Goal: Browse casually: Explore the website without a specific task or goal

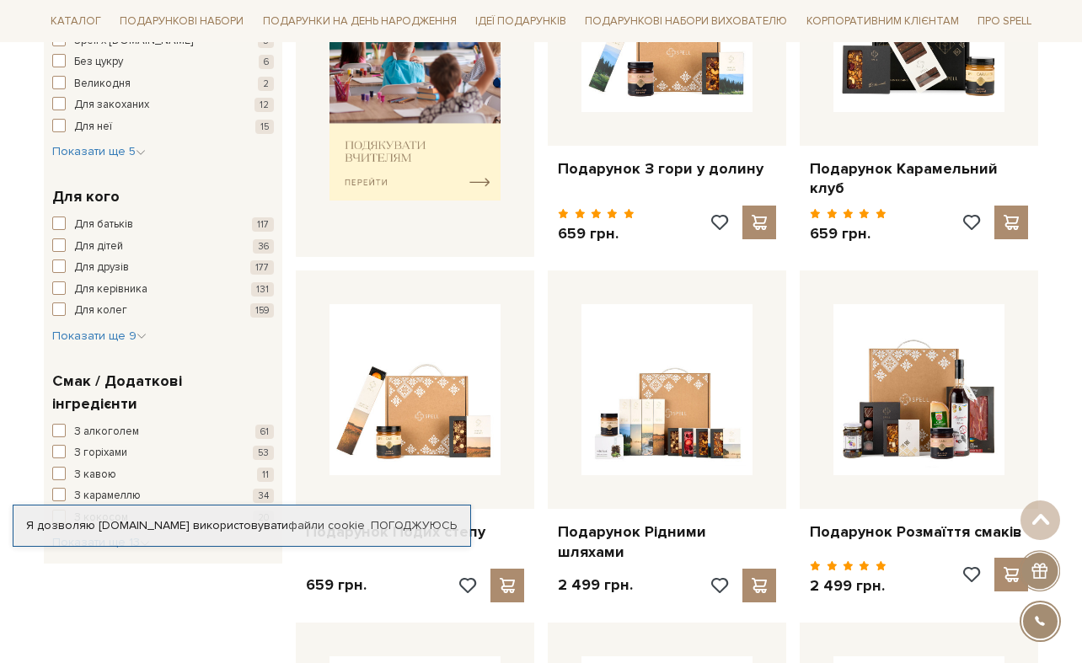
scroll to position [826, 0]
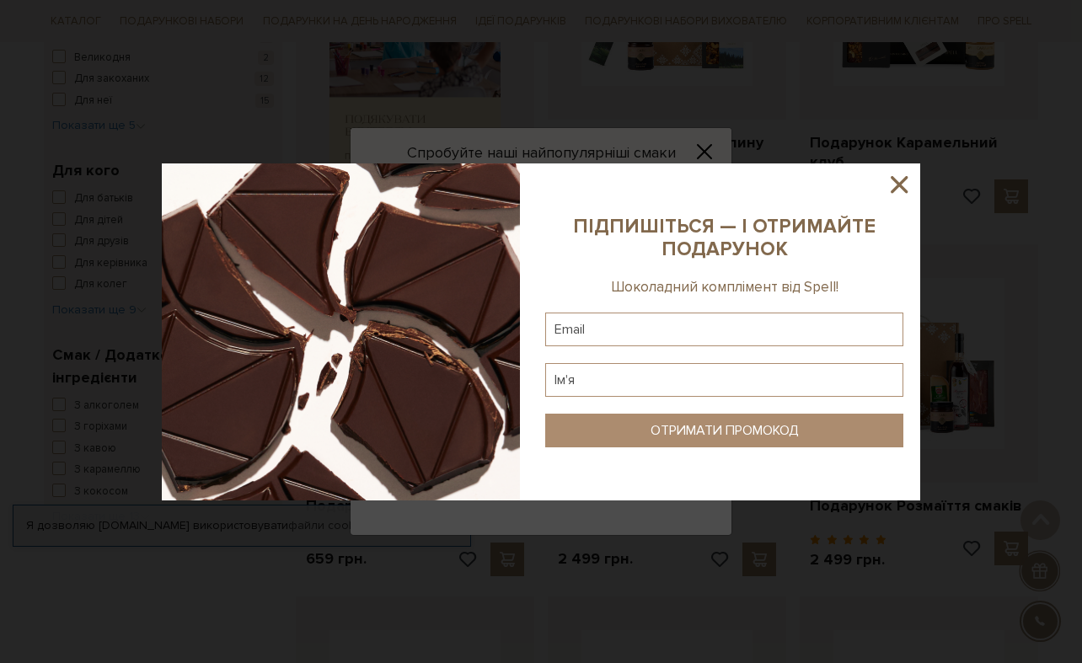
click at [903, 185] on icon at bounding box center [899, 184] width 29 height 29
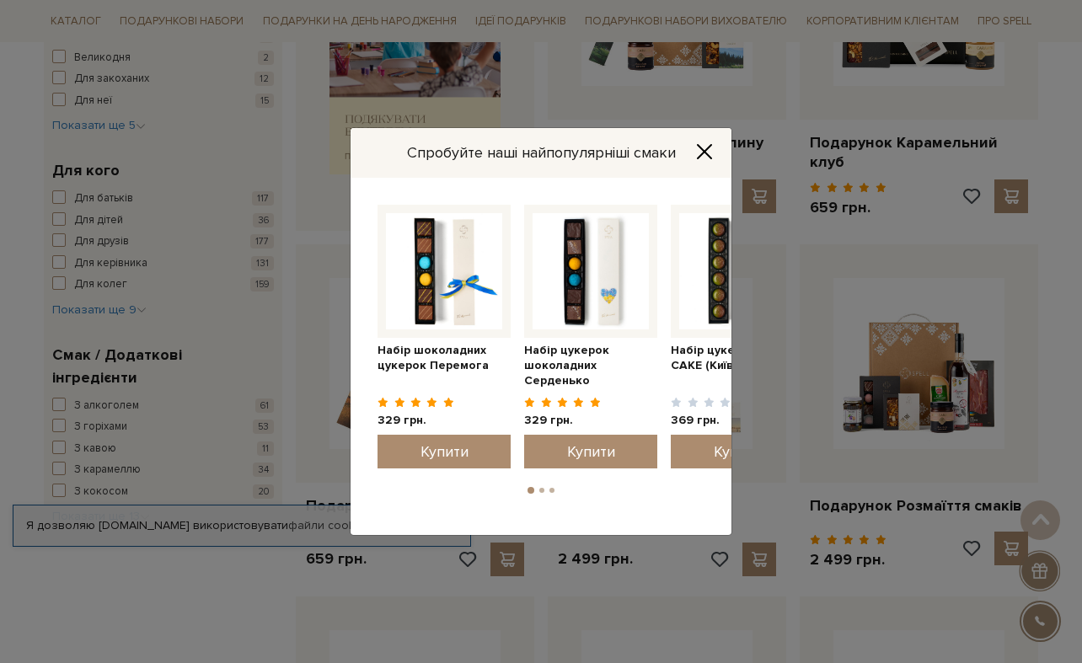
click at [689, 151] on div "Спробуйте наші найпопулярніші смаки" at bounding box center [541, 153] width 381 height 50
click at [703, 149] on icon "Close" at bounding box center [704, 151] width 17 height 17
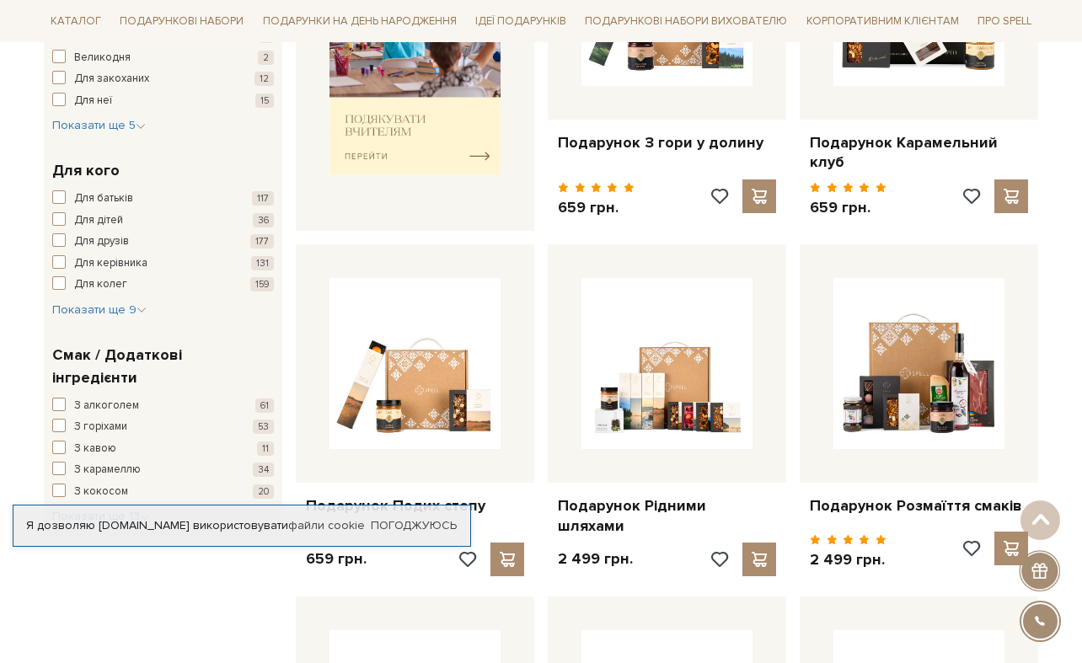
scroll to position [0, 0]
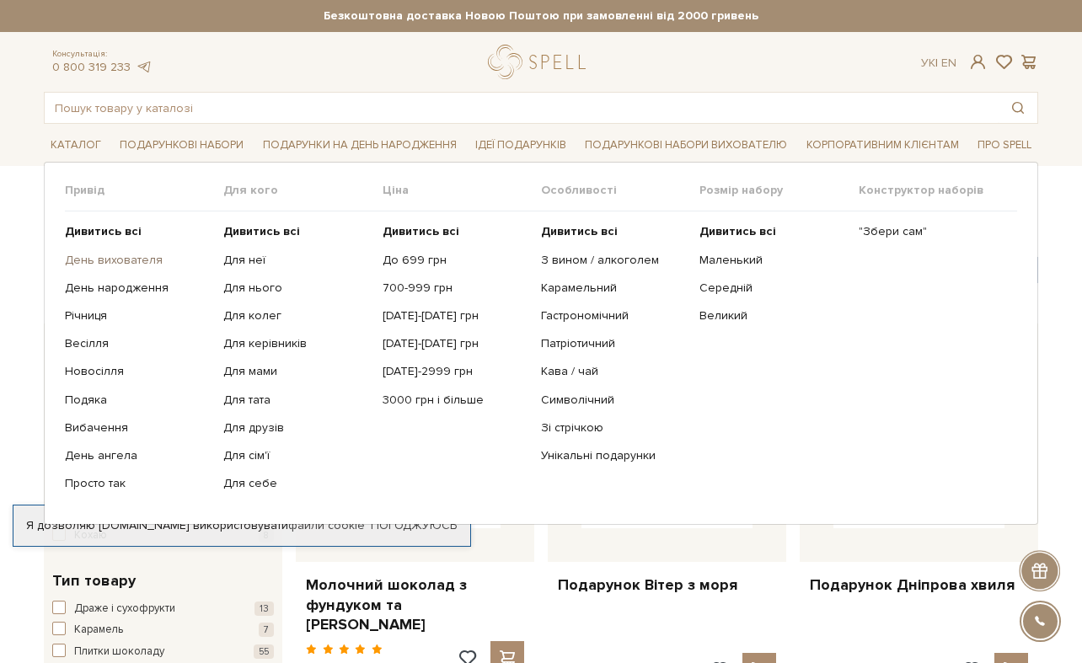
click at [119, 262] on link "День вихователя" at bounding box center [138, 260] width 146 height 15
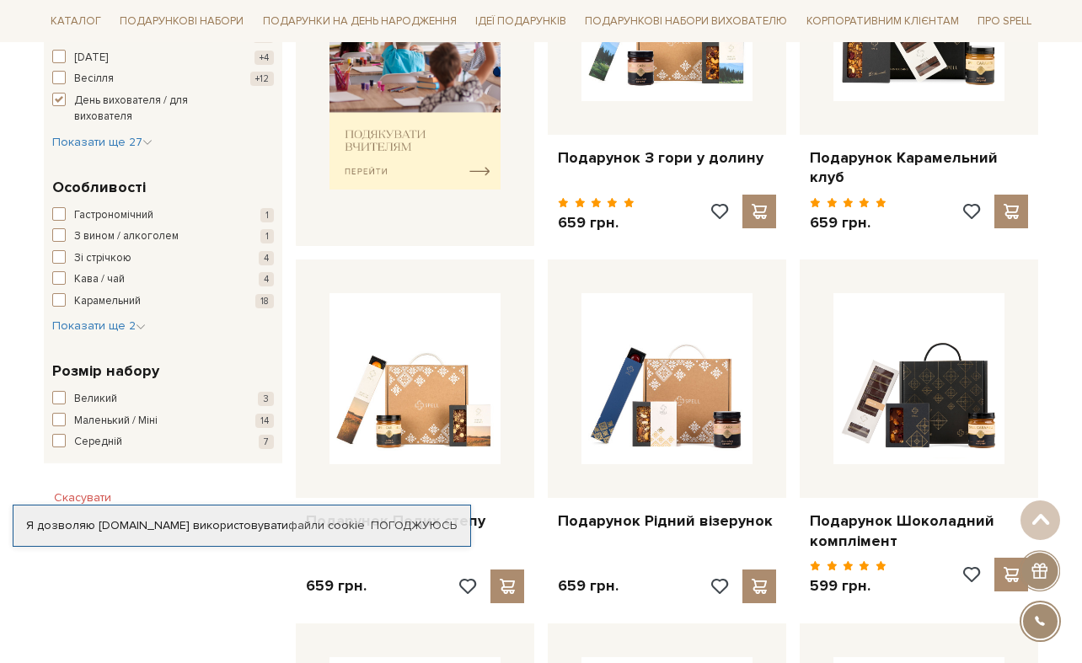
scroll to position [782, 0]
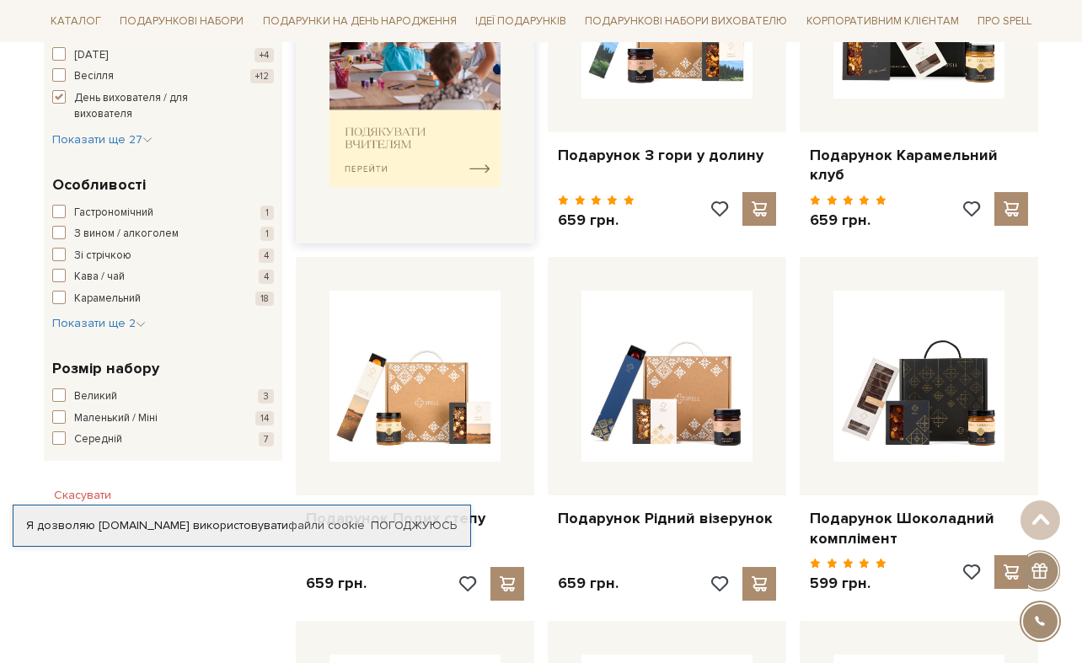
click at [379, 140] on img at bounding box center [415, 68] width 171 height 237
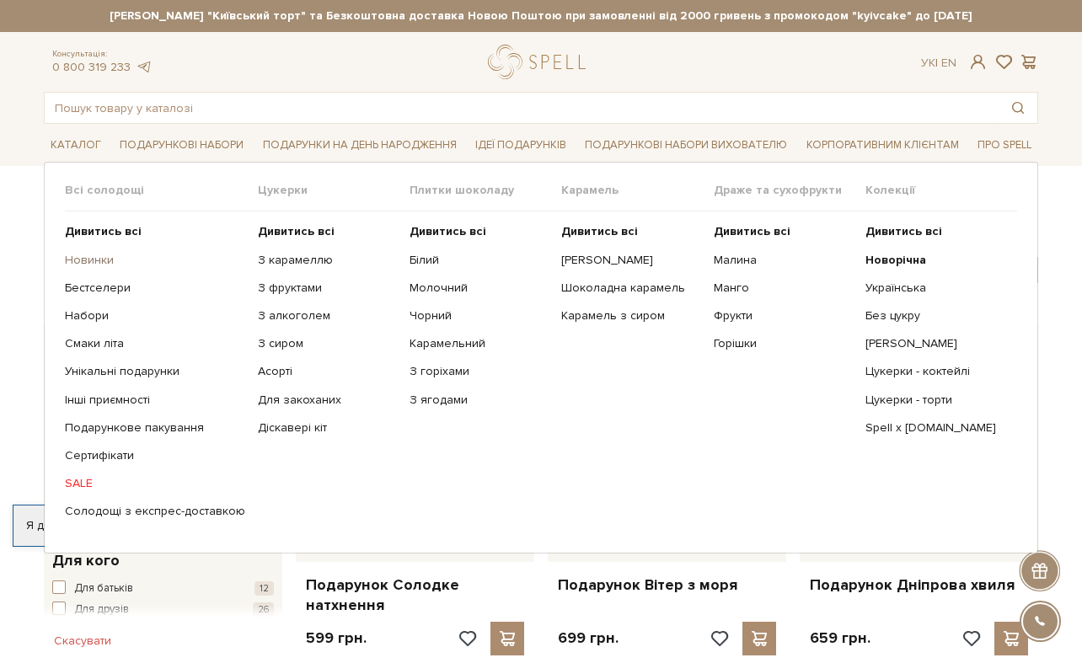
click at [89, 259] on link "Новинки" at bounding box center [155, 260] width 180 height 15
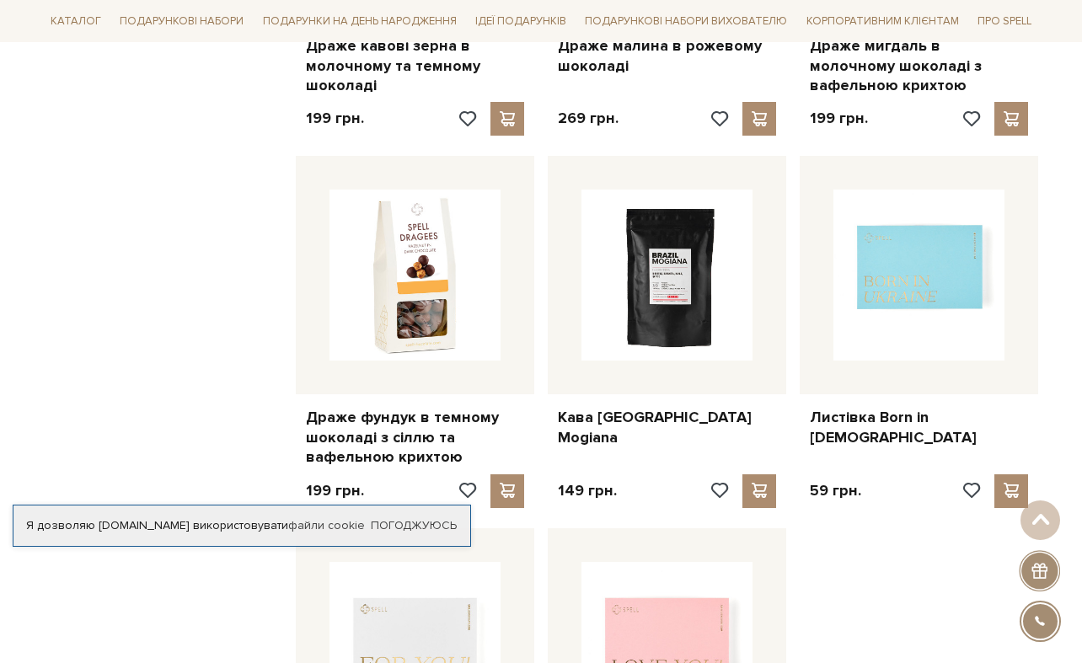
scroll to position [1580, 0]
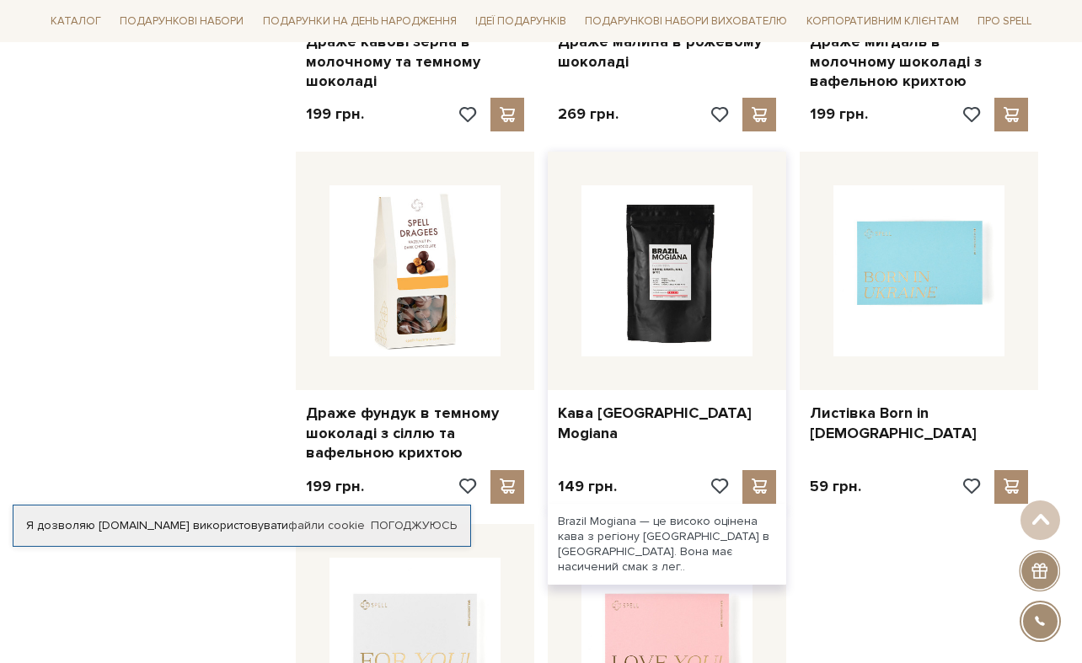
click at [686, 286] on img at bounding box center [667, 270] width 171 height 171
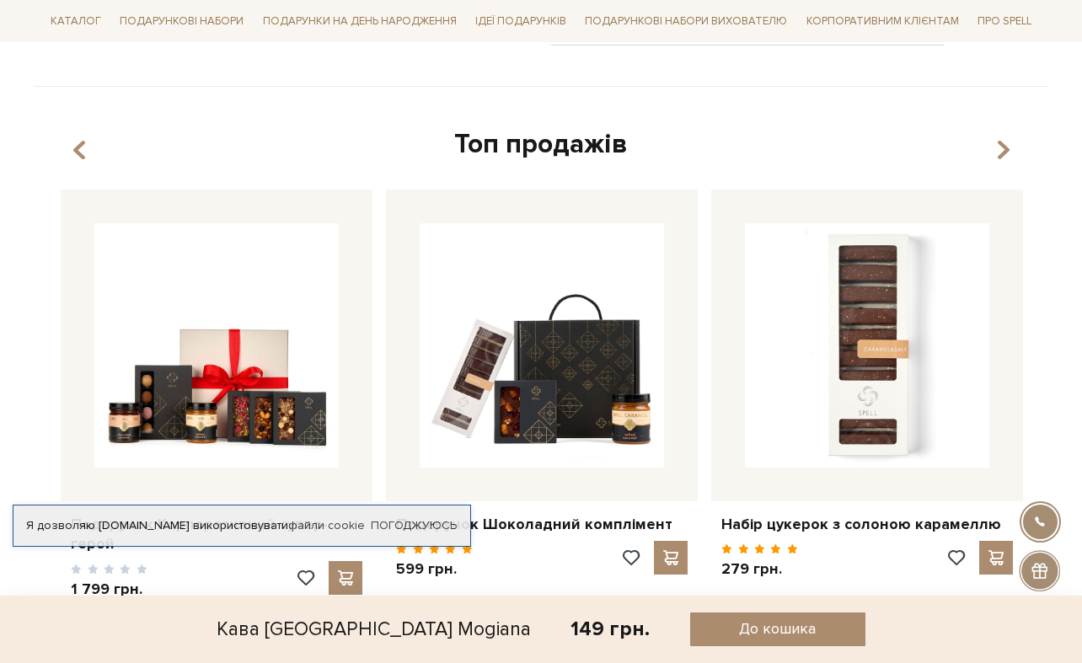
scroll to position [876, 0]
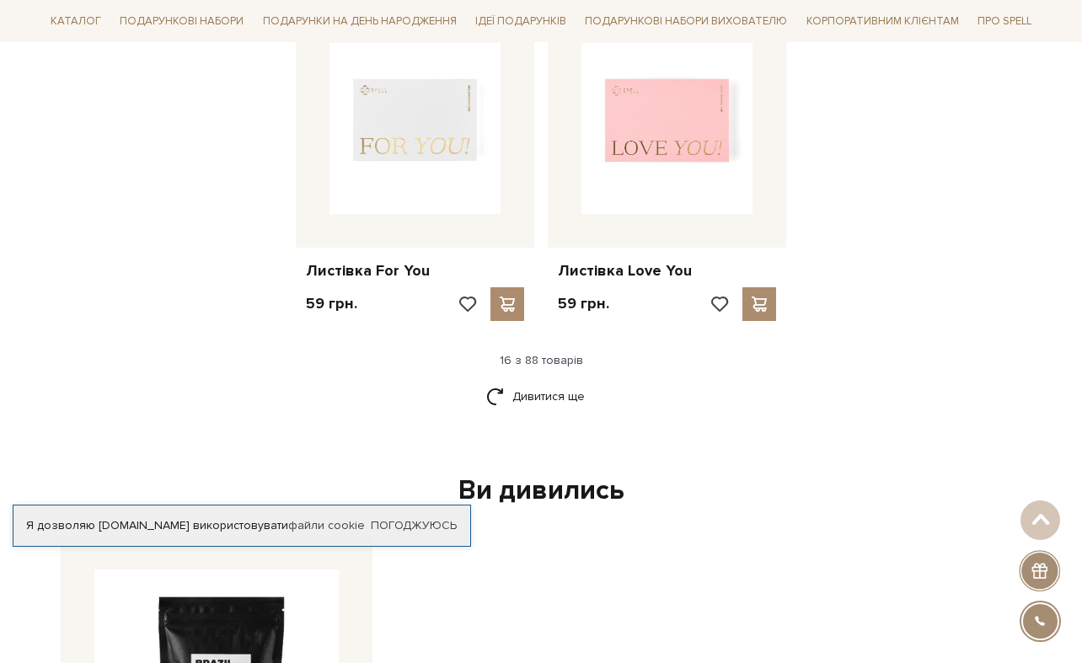
scroll to position [2179, 0]
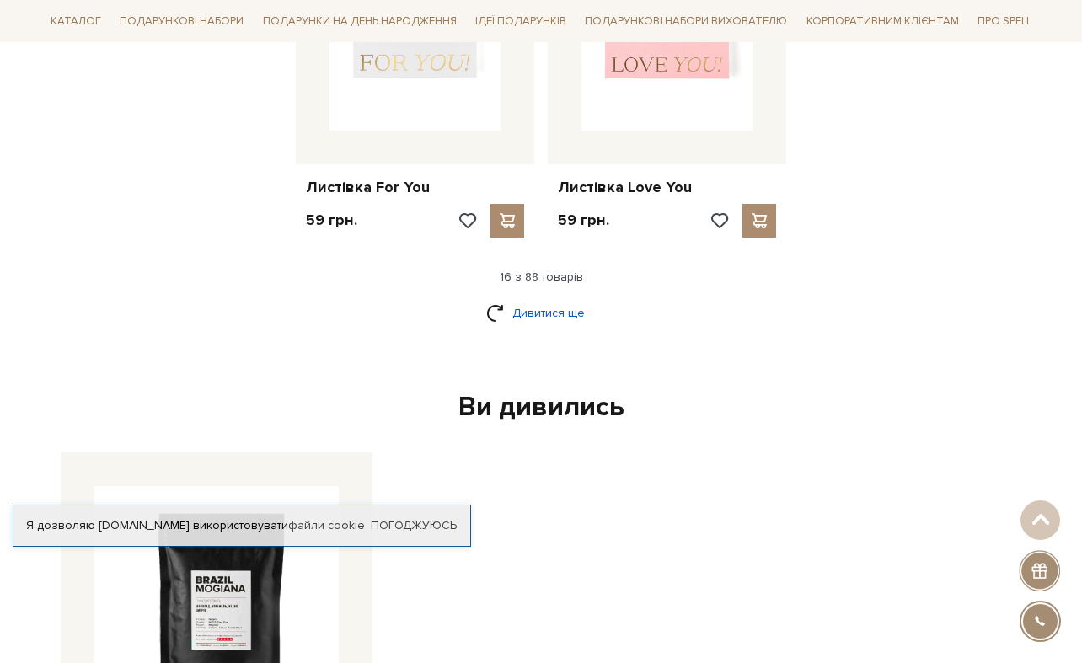
click at [541, 308] on link "Дивитися ще" at bounding box center [541, 312] width 110 height 29
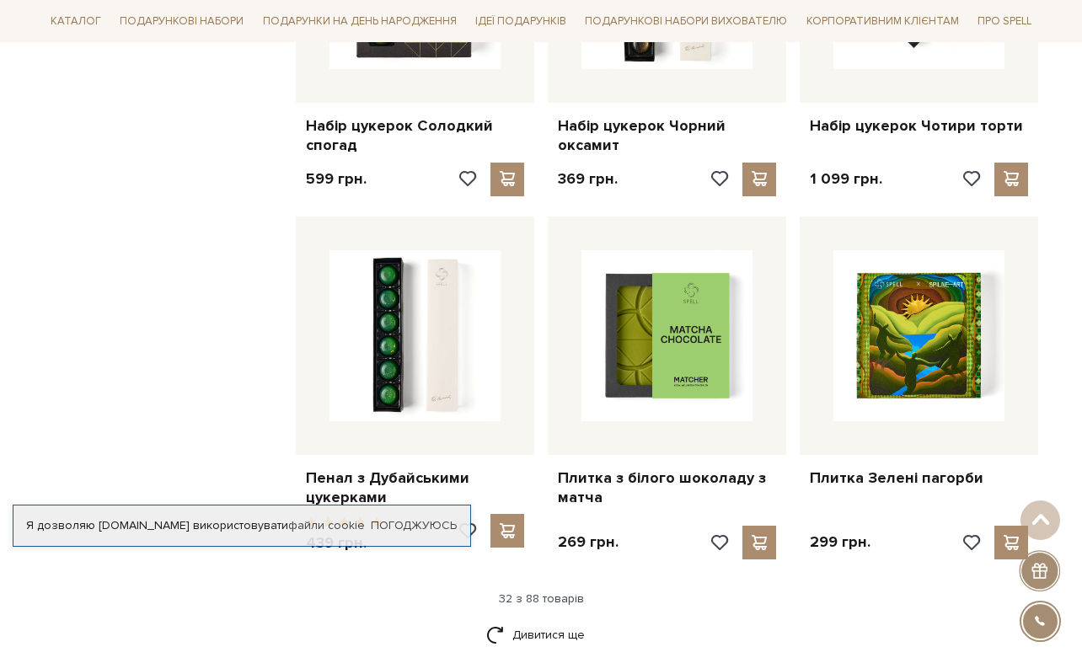
scroll to position [3878, 0]
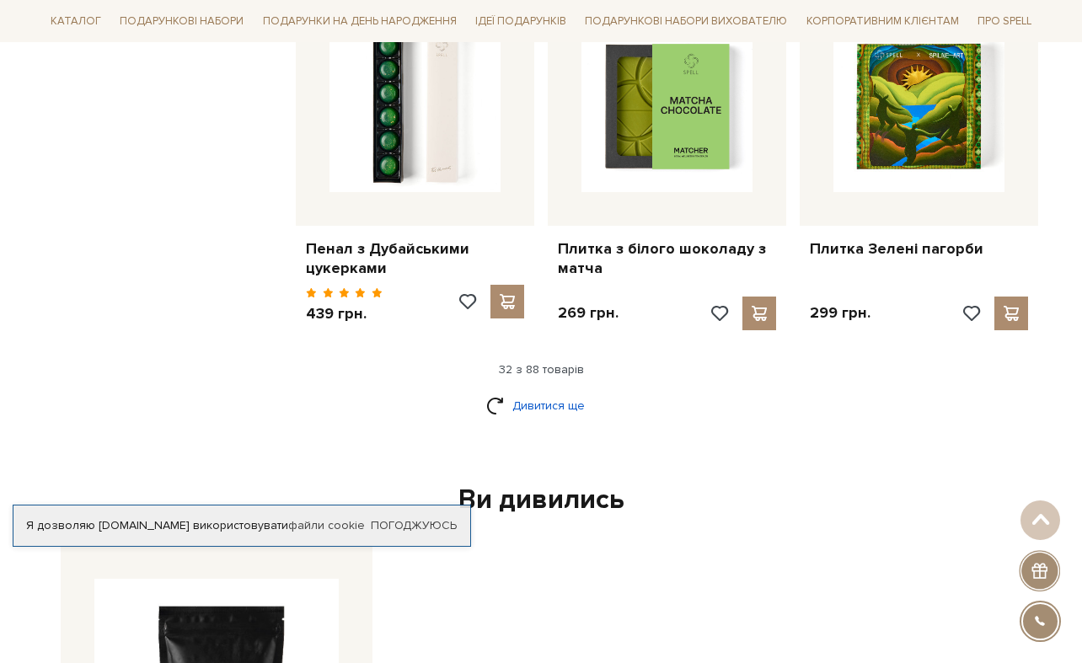
click at [560, 402] on link "Дивитися ще" at bounding box center [541, 405] width 110 height 29
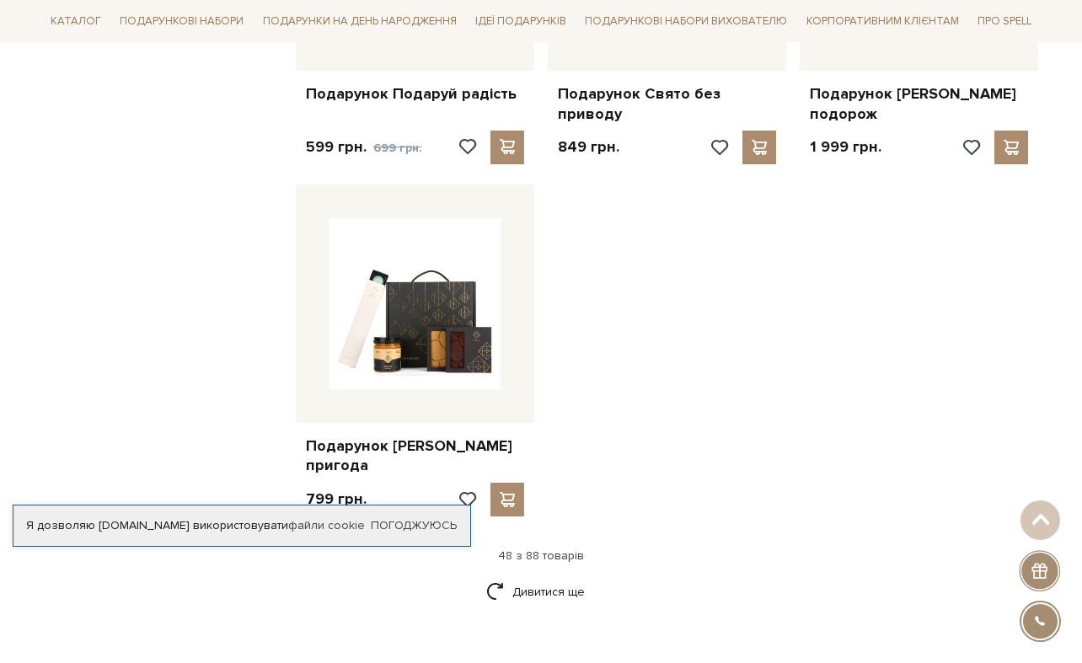
scroll to position [5806, 0]
